Goal: Transaction & Acquisition: Purchase product/service

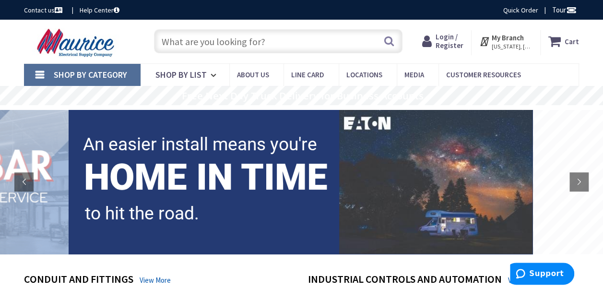
click at [451, 37] on span "Login / Register" at bounding box center [450, 41] width 28 height 18
click at [446, 42] on span "Login / Register" at bounding box center [450, 41] width 28 height 18
click at [445, 41] on span "Login / Register" at bounding box center [450, 41] width 28 height 18
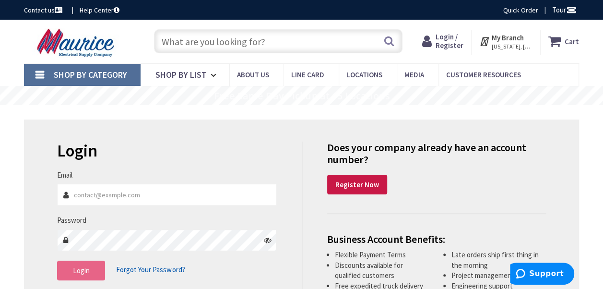
type input "[EMAIL_ADDRESS][DOMAIN_NAME]"
click at [80, 269] on span "Login" at bounding box center [81, 270] width 17 height 9
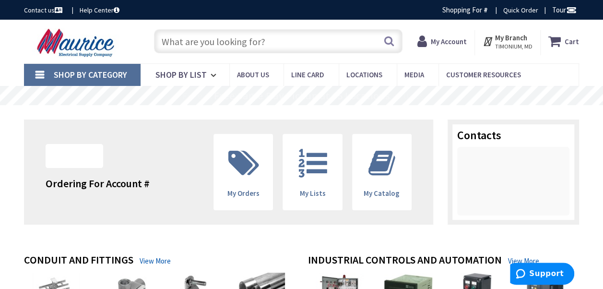
click at [208, 42] on input "text" at bounding box center [278, 41] width 249 height 24
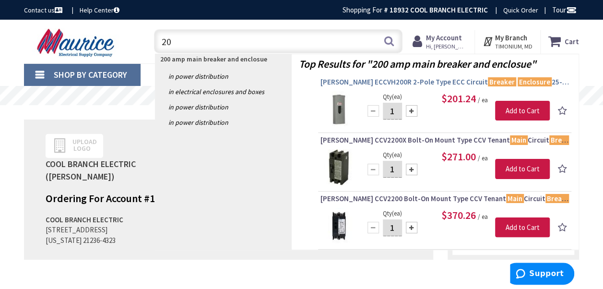
type input "2"
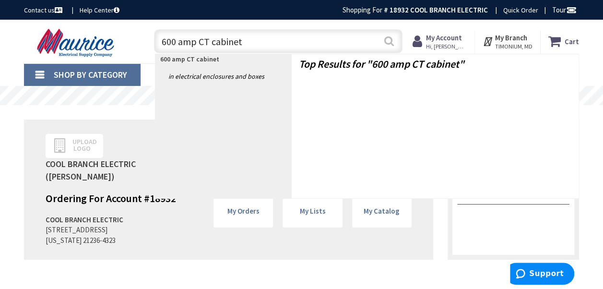
type input "600 amp CT cabinet"
click at [387, 40] on button "Search" at bounding box center [389, 41] width 12 height 22
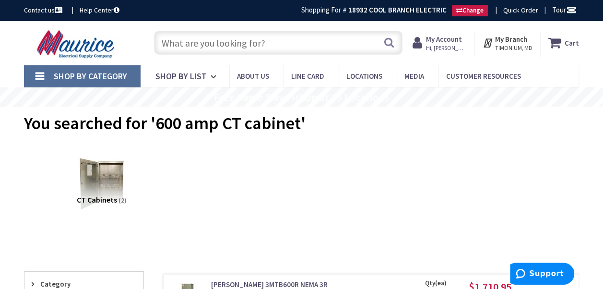
click at [195, 42] on input "text" at bounding box center [278, 43] width 249 height 24
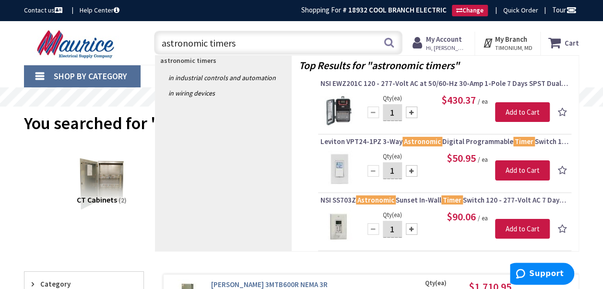
type input "astronomic timers"
